Goal: Task Accomplishment & Management: Manage account settings

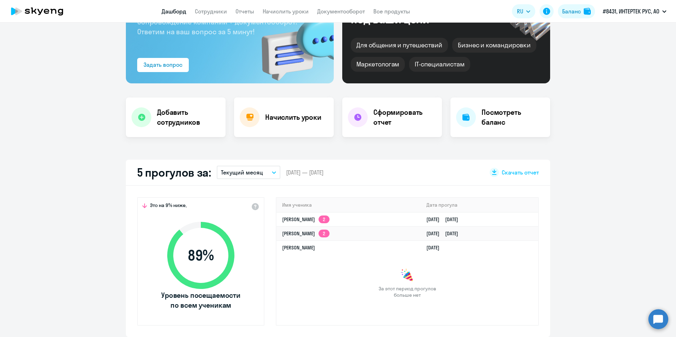
scroll to position [106, 0]
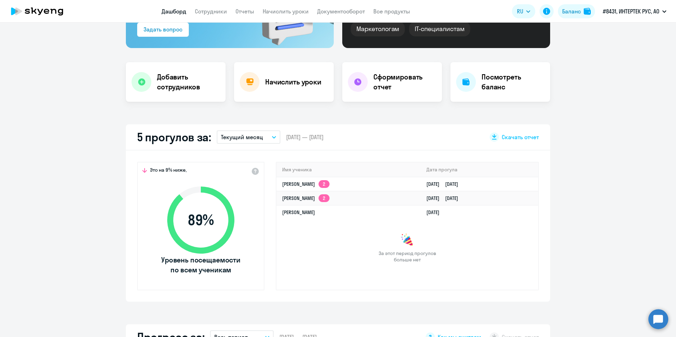
select select "30"
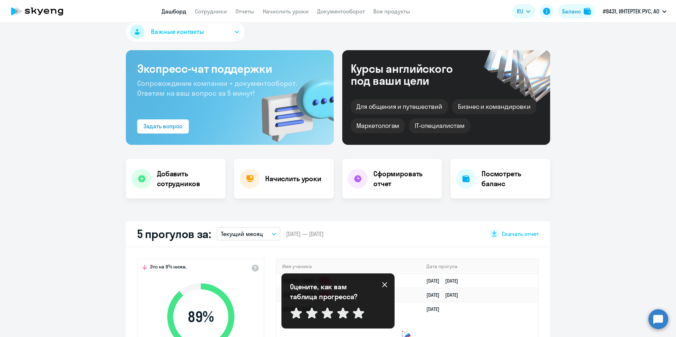
scroll to position [0, 0]
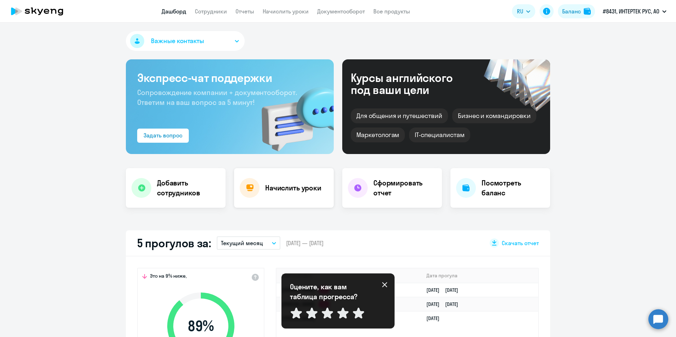
click at [281, 188] on h4 "Начислить уроки" at bounding box center [293, 188] width 56 height 10
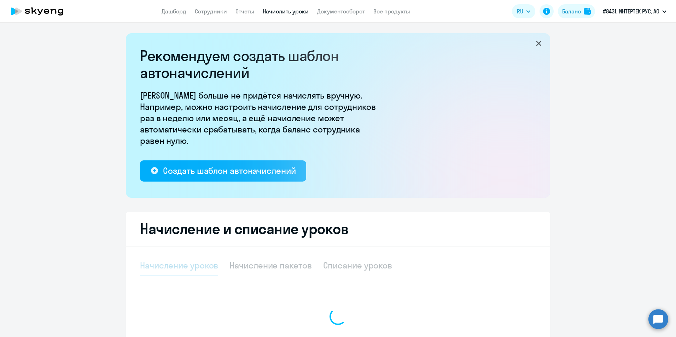
select select "10"
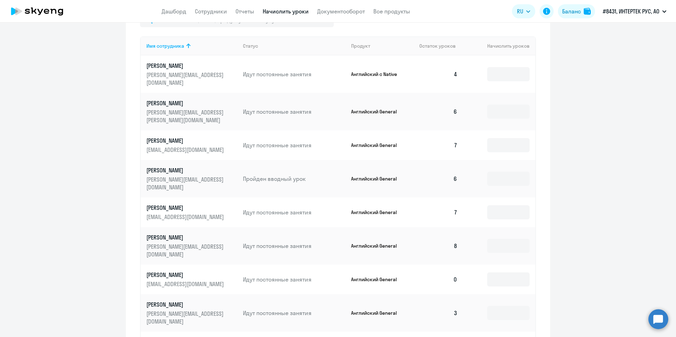
scroll to position [318, 0]
click at [500, 272] on input at bounding box center [508, 279] width 42 height 14
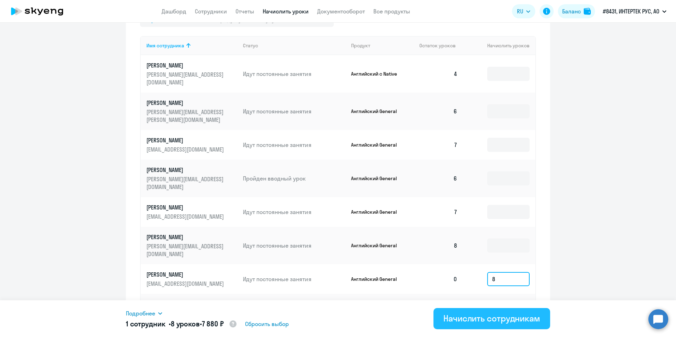
type input "8"
click at [495, 314] on div "Начислить сотрудникам" at bounding box center [491, 318] width 97 height 11
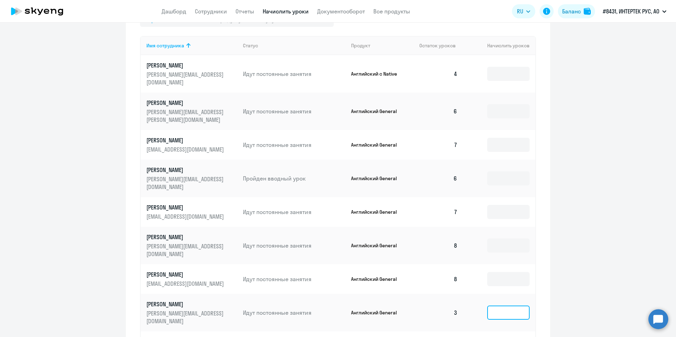
click at [506, 306] on input at bounding box center [508, 313] width 42 height 14
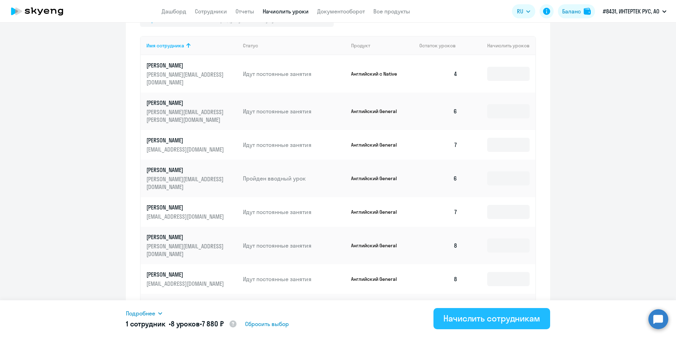
type input "8"
click at [514, 315] on div "Начислить сотрудникам" at bounding box center [491, 318] width 97 height 11
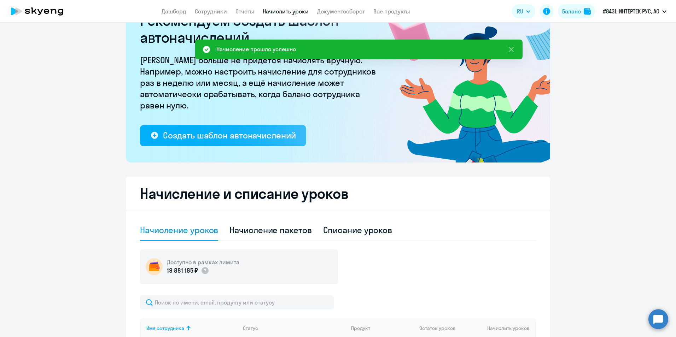
scroll to position [0, 0]
